Goal: Transaction & Acquisition: Purchase product/service

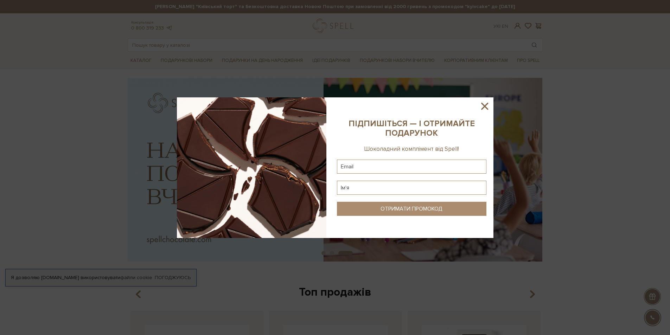
click at [487, 107] on icon at bounding box center [485, 106] width 12 height 12
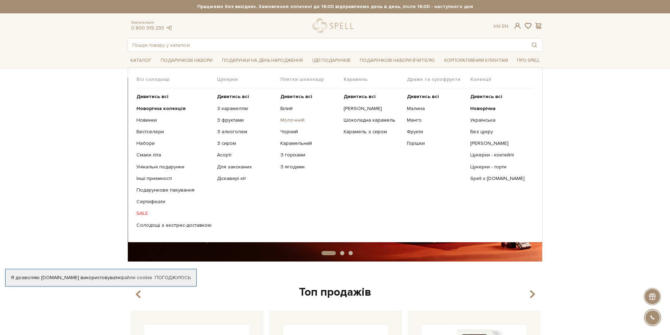
click at [288, 120] on link "Молочний" at bounding box center [310, 120] width 58 height 6
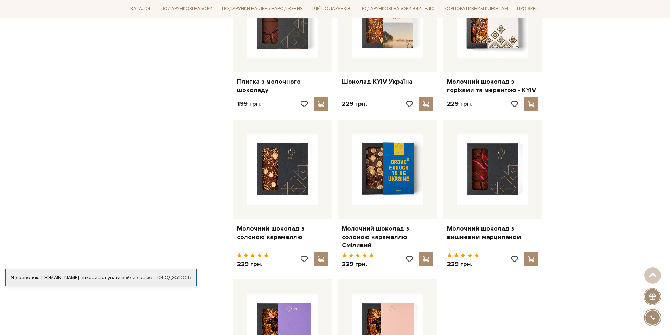
scroll to position [774, 0]
